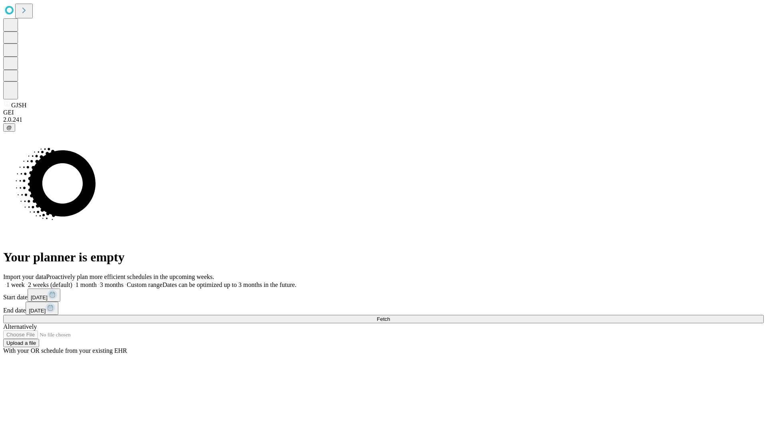
click at [390, 316] on span "Fetch" at bounding box center [383, 319] width 13 height 6
